Goal: Task Accomplishment & Management: Manage account settings

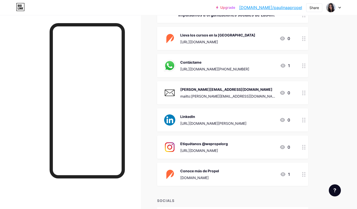
scroll to position [75, 0]
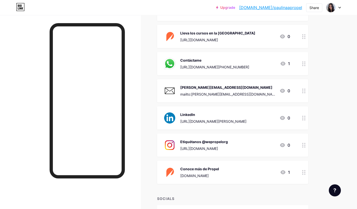
click at [205, 66] on div "[URL][DOMAIN_NAME][PHONE_NUMBER]" at bounding box center [214, 66] width 69 height 5
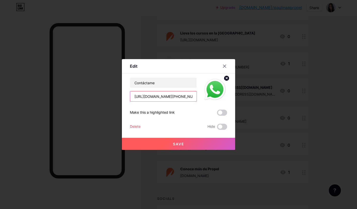
click at [158, 98] on input "[URL][DOMAIN_NAME][PHONE_NUMBER]" at bounding box center [163, 96] width 66 height 10
paste input "[DOMAIN_NAME]/0pj0q7"
click at [175, 89] on div "Contáctame [DOMAIN_NAME]/0pj0q7" at bounding box center [163, 90] width 67 height 24
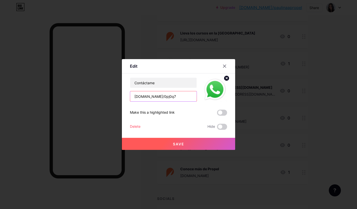
click at [175, 94] on input "[DOMAIN_NAME]/0pj0q7" at bounding box center [163, 96] width 66 height 10
paste input "[DOMAIN_NAME]/0pj0q7"
type input "[DOMAIN_NAME]/0pj0q7"
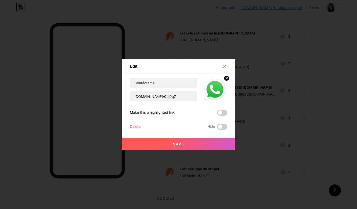
click at [185, 141] on button "Save" at bounding box center [178, 144] width 113 height 12
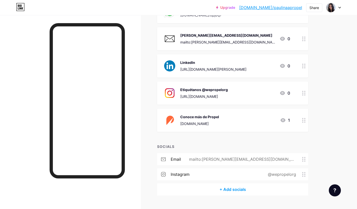
scroll to position [116, 0]
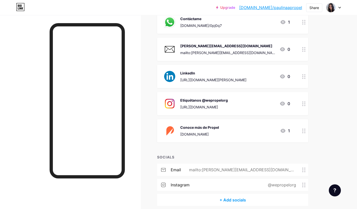
click at [221, 56] on div "[PERSON_NAME][EMAIL_ADDRESS][DOMAIN_NAME] mailto:[PERSON_NAME][EMAIL_ADDRESS][D…" at bounding box center [232, 49] width 151 height 23
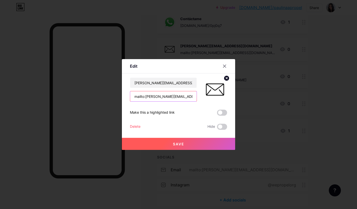
drag, startPoint x: 157, startPoint y: 98, endPoint x: 145, endPoint y: 98, distance: 11.6
click at [145, 98] on input "mailto:[PERSON_NAME][EMAIL_ADDRESS][DOMAIN_NAME]" at bounding box center [163, 96] width 66 height 10
type input "mailto:[EMAIL_ADDRESS][DOMAIN_NAME]"
click at [181, 144] on span "Save" at bounding box center [178, 144] width 11 height 4
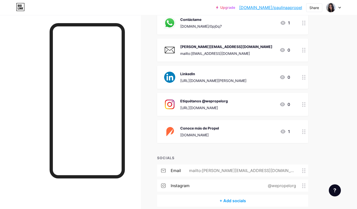
scroll to position [114, 0]
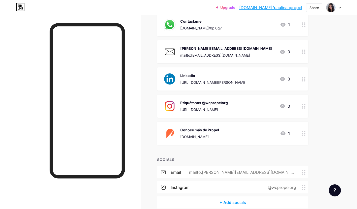
click at [198, 76] on div "LinkedIn" at bounding box center [213, 75] width 66 height 5
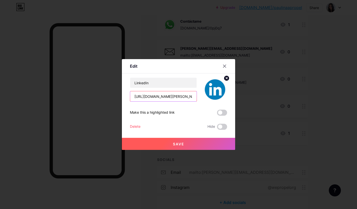
click at [158, 99] on input "[URL][DOMAIN_NAME][PERSON_NAME]" at bounding box center [163, 96] width 66 height 10
paste input "mar%C3%[PERSON_NAME]-8aa84716a"
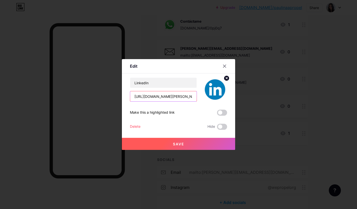
scroll to position [0, 74]
type input "[URL][DOMAIN_NAME][PERSON_NAME]"
click at [187, 143] on button "Save" at bounding box center [178, 144] width 113 height 12
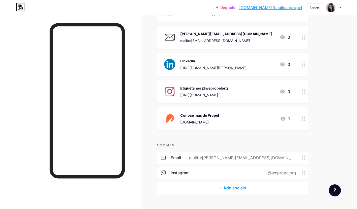
scroll to position [115, 0]
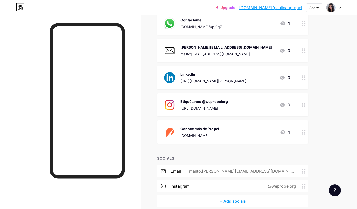
click at [207, 51] on div "[PERSON_NAME][EMAIL_ADDRESS][DOMAIN_NAME] mailto:[EMAIL_ADDRESS][DOMAIN_NAME]" at bounding box center [226, 50] width 92 height 13
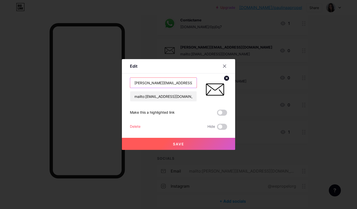
drag, startPoint x: 145, startPoint y: 85, endPoint x: 126, endPoint y: 85, distance: 19.1
click at [126, 85] on div "Edit Content YouTube Play YouTube video without leaving your page. ADD Vimeo Pl…" at bounding box center [178, 104] width 113 height 91
type input "[EMAIL_ADDRESS][DOMAIN_NAME]"
click at [178, 143] on span "Save" at bounding box center [178, 144] width 11 height 4
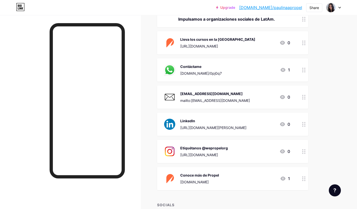
scroll to position [138, 0]
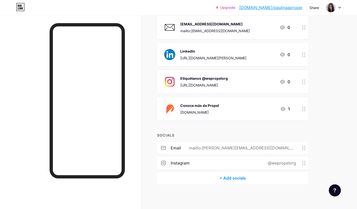
click at [225, 150] on div "email mailto:[PERSON_NAME][EMAIL_ADDRESS][DOMAIN_NAME]" at bounding box center [232, 148] width 151 height 12
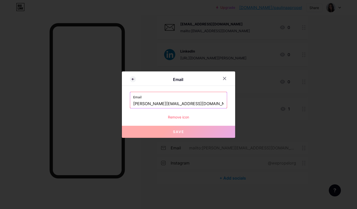
drag, startPoint x: 146, startPoint y: 105, endPoint x: 123, endPoint y: 106, distance: 22.9
click at [123, 106] on div "Email Email [PERSON_NAME][EMAIL_ADDRESS][DOMAIN_NAME] Remove icon Save" at bounding box center [178, 105] width 113 height 66
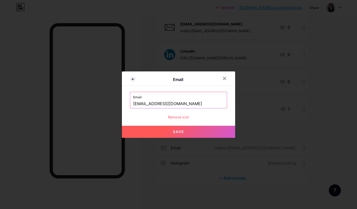
type input "[EMAIL_ADDRESS][DOMAIN_NAME]"
click at [172, 138] on div at bounding box center [178, 104] width 357 height 209
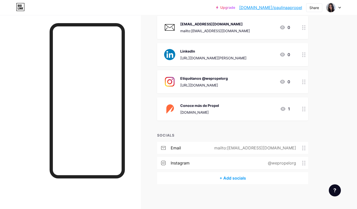
scroll to position [0, 0]
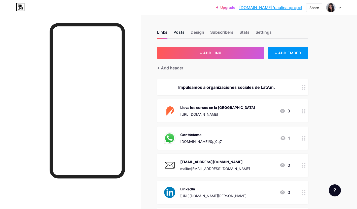
click at [182, 32] on div "Posts" at bounding box center [179, 33] width 11 height 9
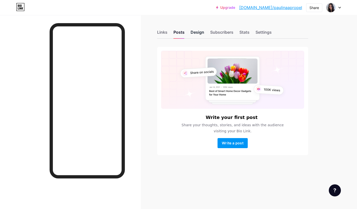
click at [197, 32] on div "Design" at bounding box center [198, 33] width 14 height 9
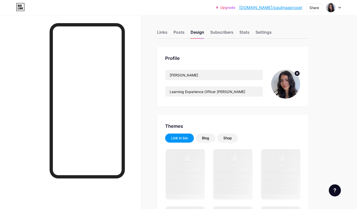
click at [288, 89] on img at bounding box center [285, 84] width 29 height 29
click at [298, 73] on icon at bounding box center [297, 74] width 2 height 2
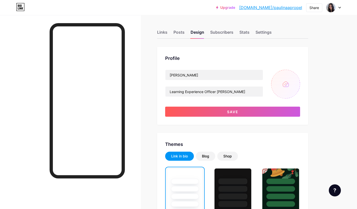
click at [287, 82] on input "file" at bounding box center [285, 84] width 29 height 29
type input "C:\fakepath\1639790093865.jpeg"
click at [277, 105] on div "[PERSON_NAME] Learning Experience Officer [PERSON_NAME]. Save" at bounding box center [232, 93] width 135 height 47
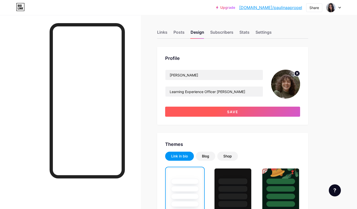
click at [273, 114] on button "Save" at bounding box center [232, 112] width 135 height 10
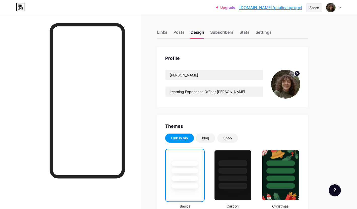
click at [311, 9] on div "Share" at bounding box center [315, 7] width 10 height 5
click at [273, 24] on div "Copy link" at bounding box center [272, 26] width 19 height 6
